Goal: Task Accomplishment & Management: Use online tool/utility

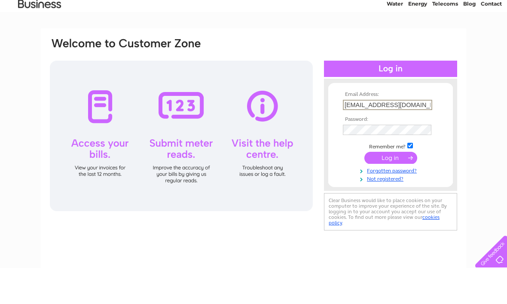
type input "Thehopehubdenny@gmail.com"
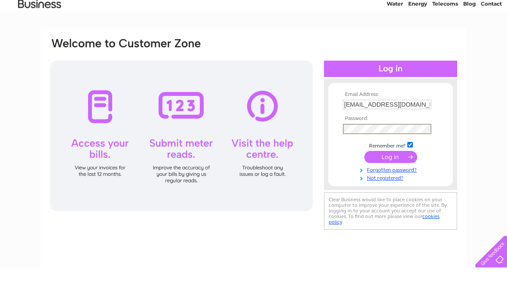
scroll to position [36, 0]
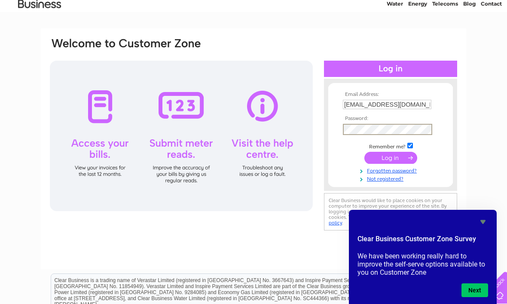
click at [392, 164] on input "submit" at bounding box center [390, 158] width 53 height 12
click at [485, 219] on icon "Hide survey" at bounding box center [482, 221] width 10 height 10
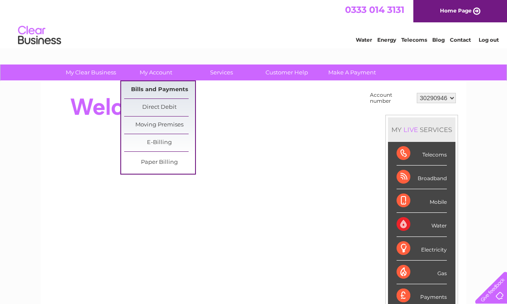
click at [182, 88] on link "Bills and Payments" at bounding box center [159, 89] width 71 height 17
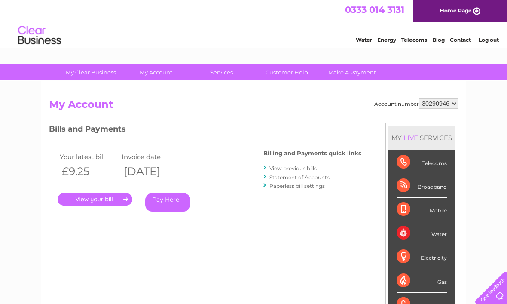
click at [453, 105] on select "30290946 30299832 30308983 30308984 30324978" at bounding box center [438, 103] width 39 height 10
select select "30324978"
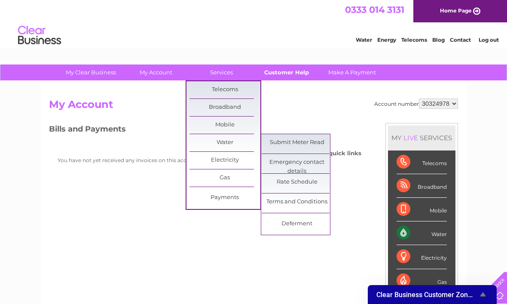
click at [296, 79] on link "Customer Help" at bounding box center [286, 72] width 71 height 16
click at [318, 146] on link "Submit Meter Read" at bounding box center [296, 142] width 71 height 17
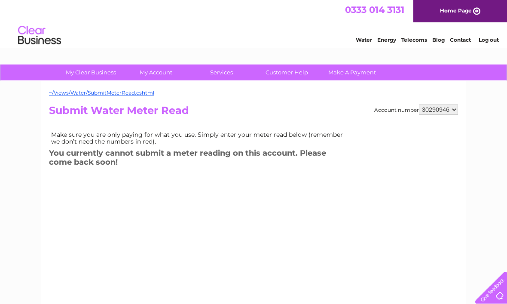
click at [449, 109] on select "30290946 30299832 30308983 30308984 30324978" at bounding box center [438, 109] width 39 height 10
select select "30324978"
click at [451, 106] on select "30290946 30299832 30308983 30308984 30324978" at bounding box center [438, 109] width 39 height 10
select select "30299832"
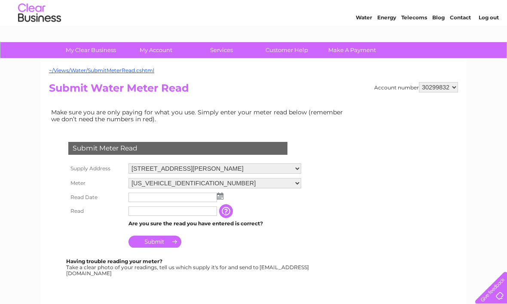
scroll to position [42, 0]
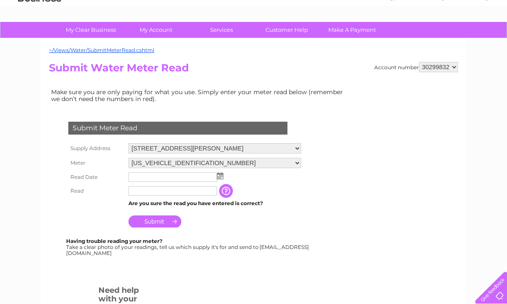
click at [223, 176] on img at bounding box center [220, 175] width 6 height 7
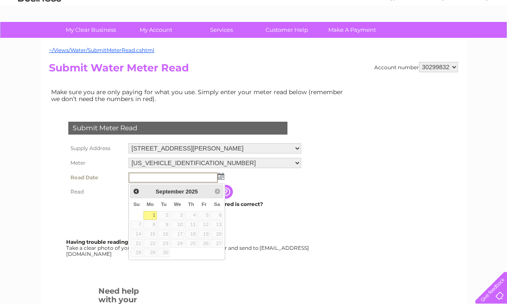
click at [153, 215] on link "1" at bounding box center [149, 215] width 13 height 9
type input "[DATE]"
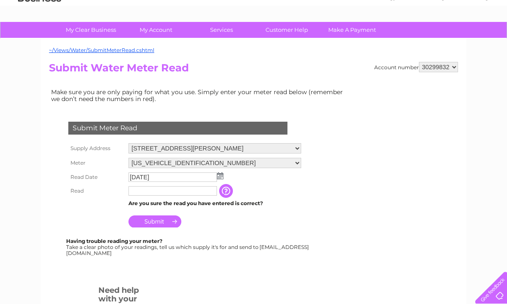
click at [198, 194] on input "text" at bounding box center [172, 190] width 88 height 9
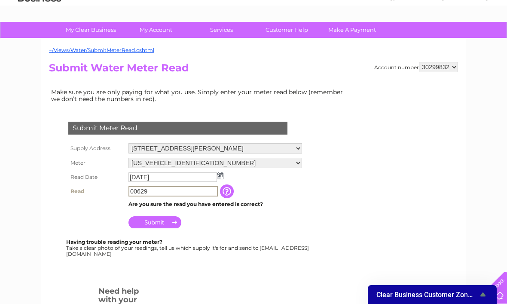
type input "00629"
click at [449, 71] on select "30290946 30299832 30308983 30308984 30324978" at bounding box center [438, 67] width 39 height 10
